Goal: Go to known website: Go to known website

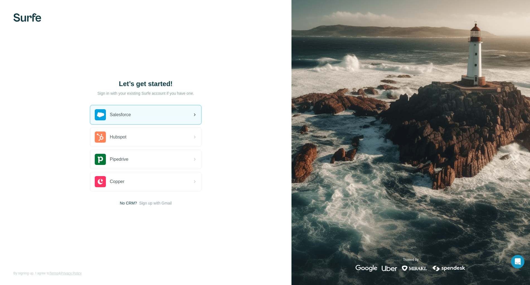
click at [153, 108] on div "Salesforce" at bounding box center [145, 114] width 111 height 19
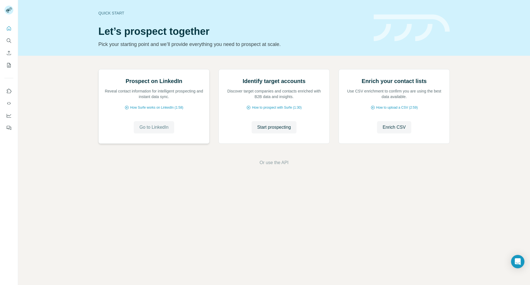
click at [146, 131] on span "Go to LinkedIn" at bounding box center [153, 127] width 29 height 7
